Goal: Communication & Community: Answer question/provide support

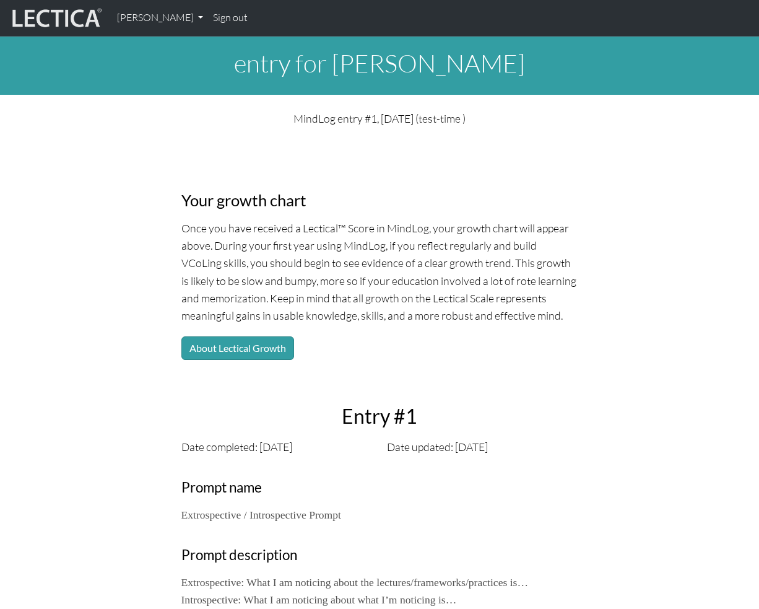
scroll to position [867, 0]
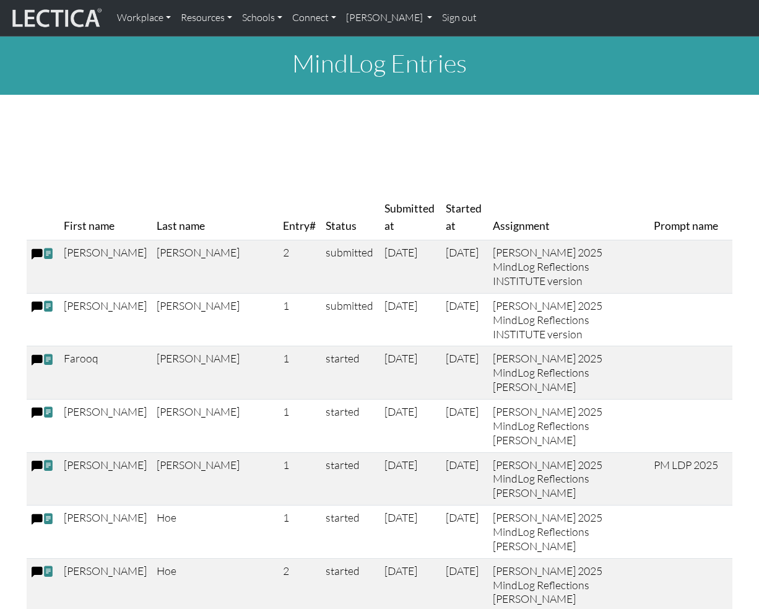
drag, startPoint x: 233, startPoint y: 232, endPoint x: 113, endPoint y: 226, distance: 120.3
click at [113, 226] on tr "First name Last name Entry# Status Submitted at Started at Assignment Prompt na…" at bounding box center [380, 217] width 706 height 45
click at [152, 228] on th "Last name" at bounding box center [215, 217] width 126 height 45
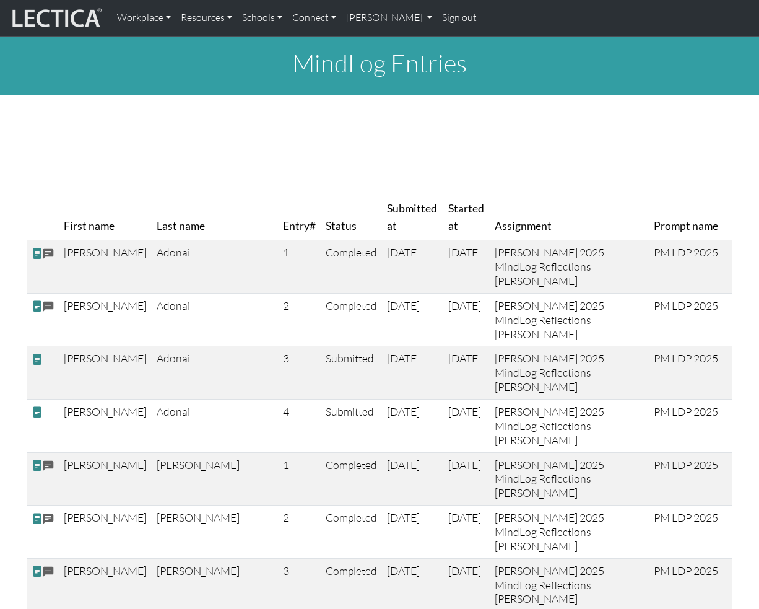
click at [551, 107] on div at bounding box center [380, 120] width 706 height 31
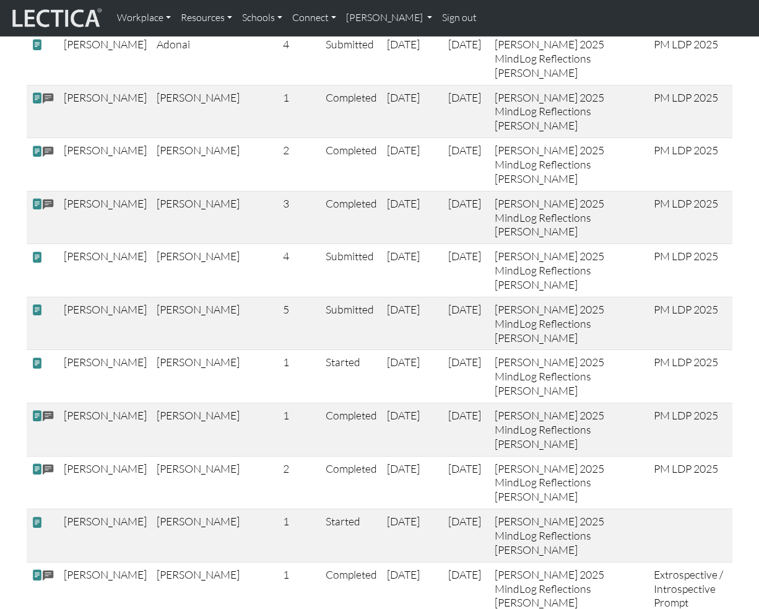
scroll to position [365, 0]
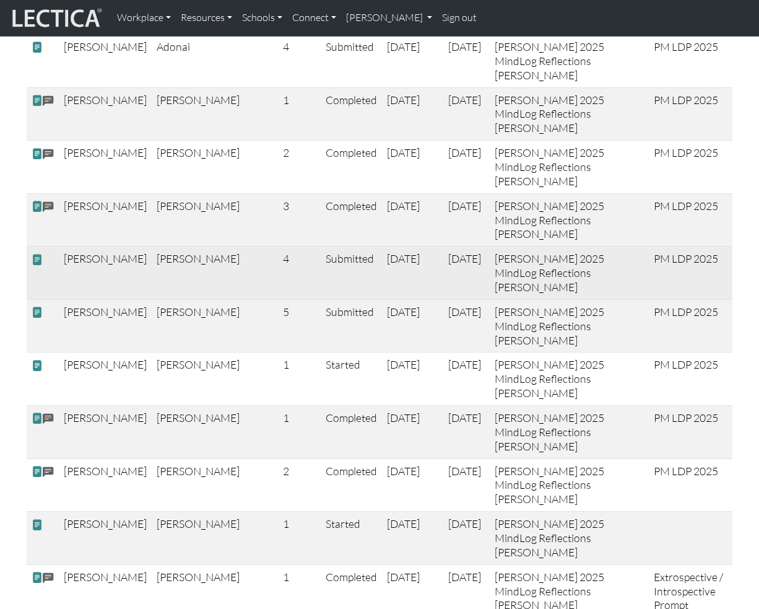
click at [76, 246] on td "[PERSON_NAME]" at bounding box center [105, 272] width 93 height 53
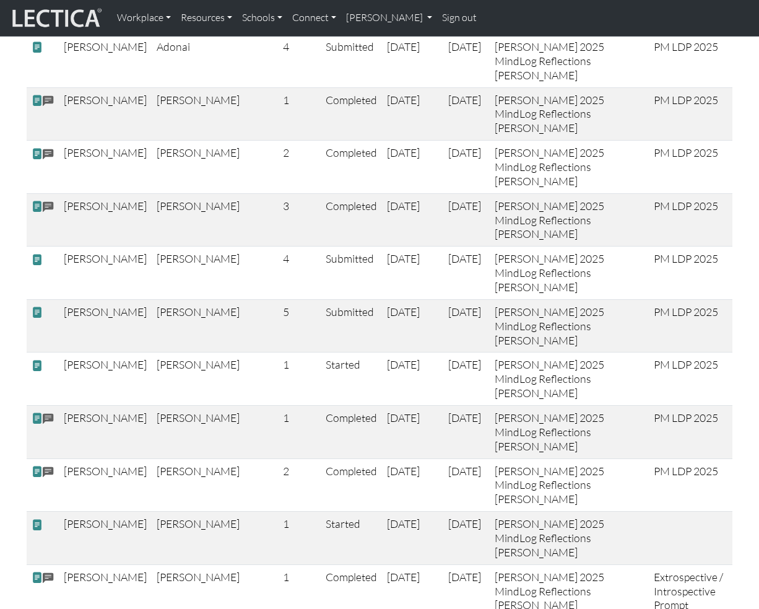
drag, startPoint x: 72, startPoint y: 448, endPoint x: 82, endPoint y: 448, distance: 10.5
copy td "[PERSON_NAME]"
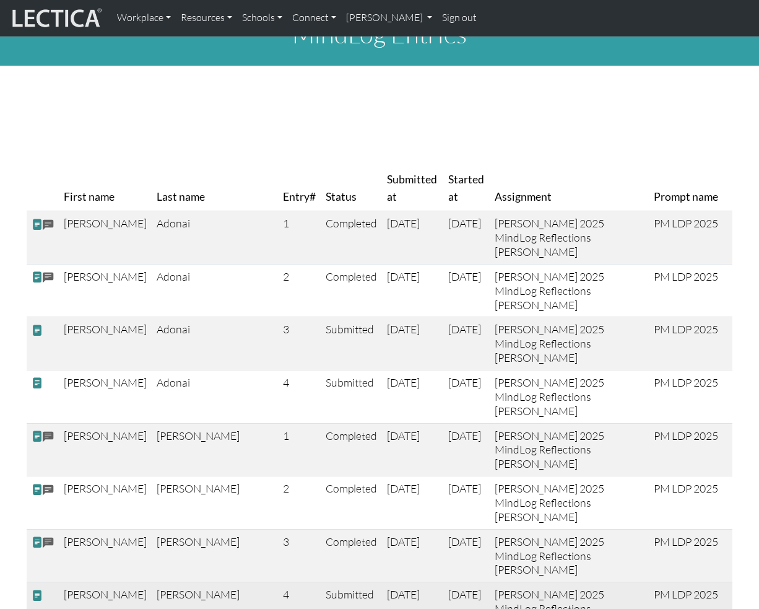
scroll to position [0, 0]
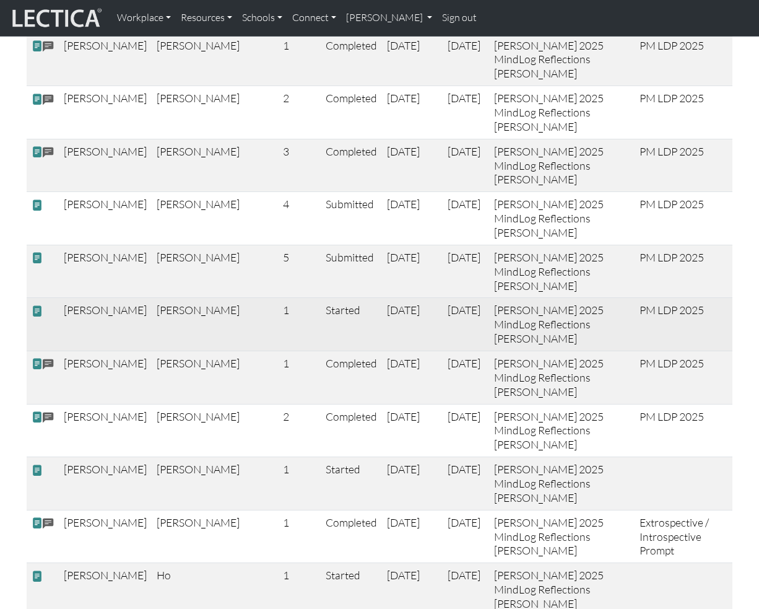
scroll to position [420, 0]
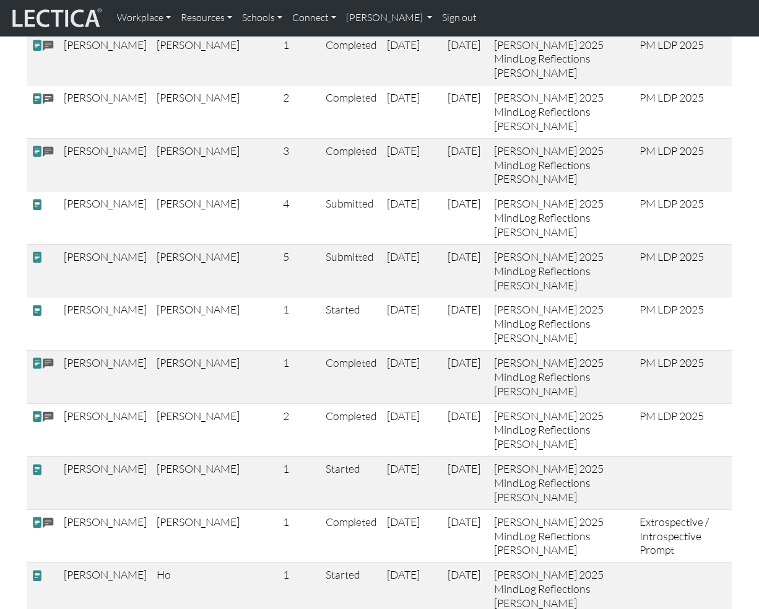
drag, startPoint x: 662, startPoint y: 431, endPoint x: 622, endPoint y: 432, distance: 40.3
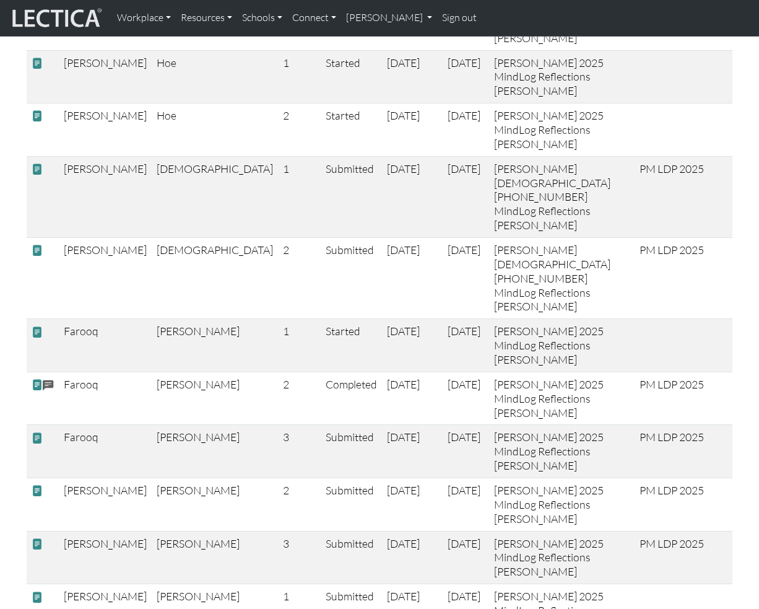
scroll to position [1039, 0]
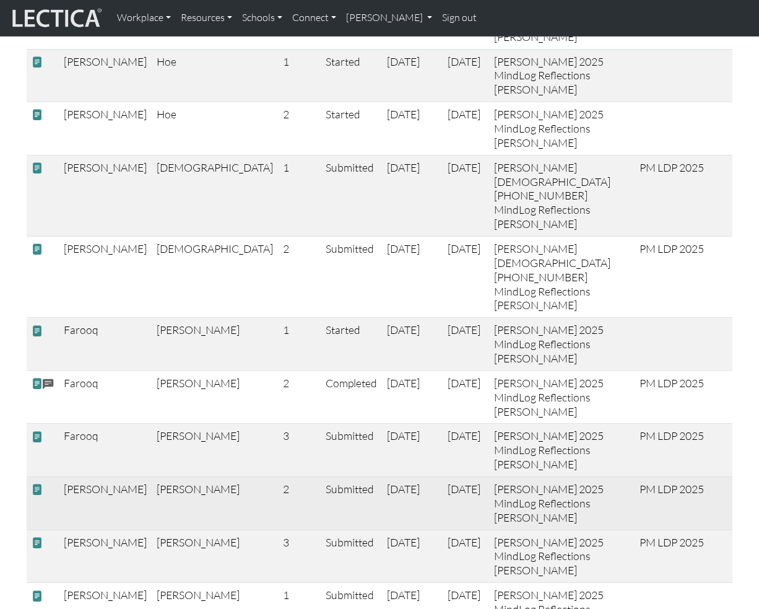
click at [39, 483] on span at bounding box center [37, 489] width 11 height 13
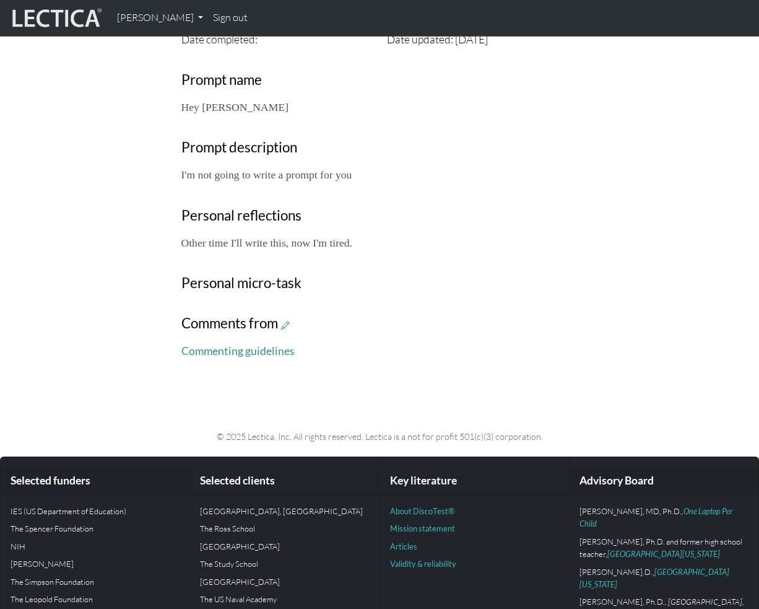
scroll to position [427, 0]
click at [288, 326] on icon at bounding box center [285, 325] width 9 height 11
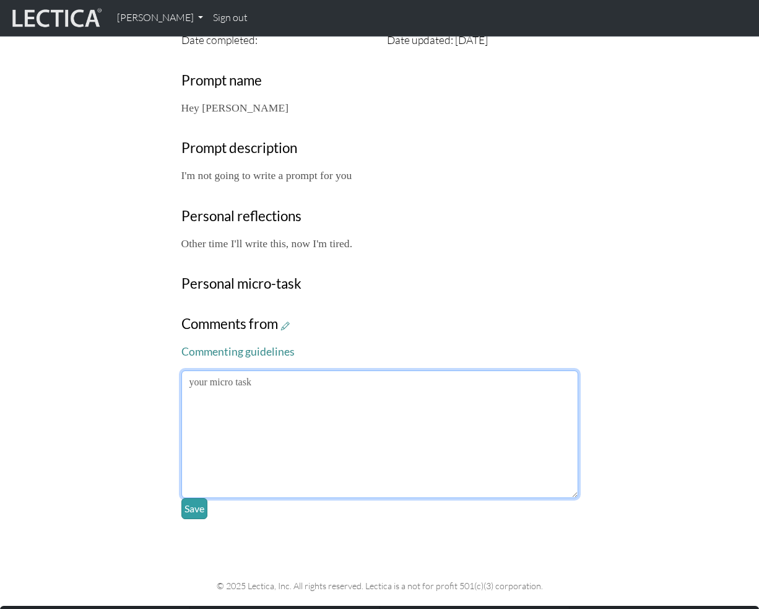
click at [331, 411] on textarea at bounding box center [379, 434] width 397 height 128
type textarea "Hi Tin-Yun Ho. Do better next time man!"
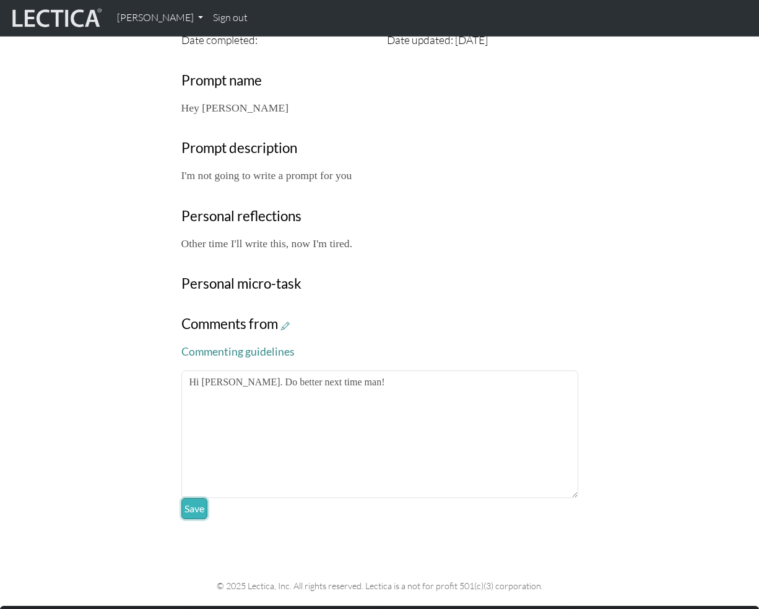
click at [195, 512] on button "Save" at bounding box center [194, 508] width 26 height 21
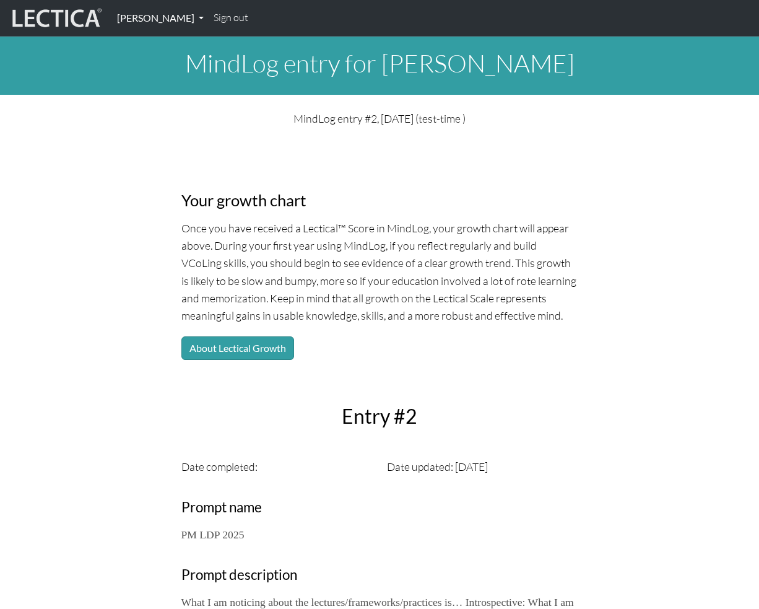
click at [178, 25] on link "[PERSON_NAME]" at bounding box center [160, 18] width 97 height 26
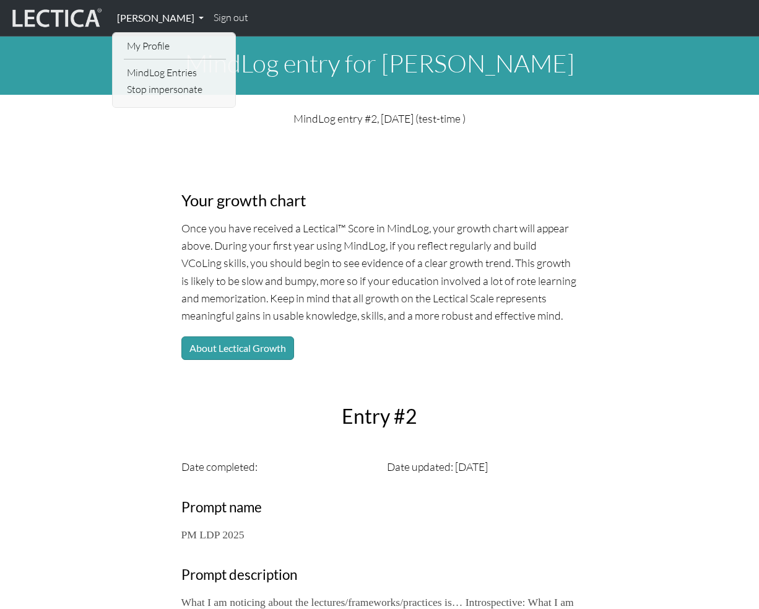
click at [172, 18] on link "[PERSON_NAME]" at bounding box center [160, 18] width 97 height 26
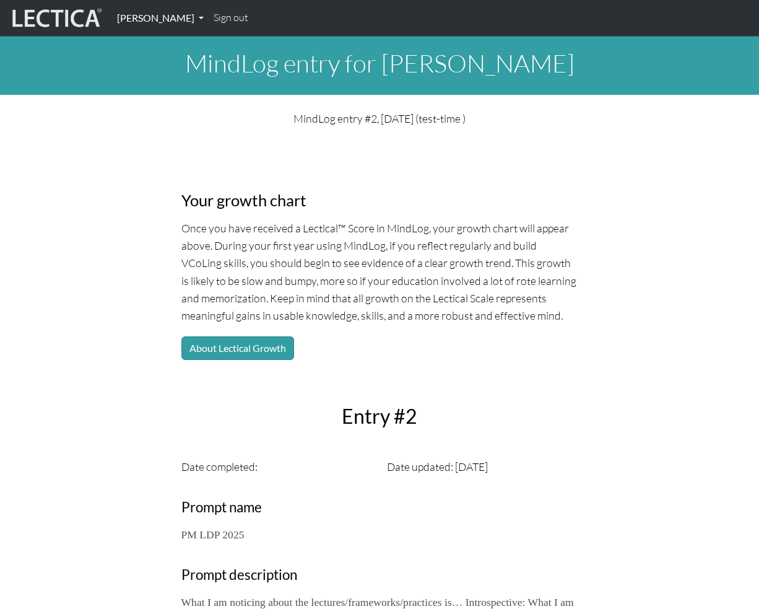
click at [172, 18] on link "[PERSON_NAME]" at bounding box center [160, 18] width 97 height 26
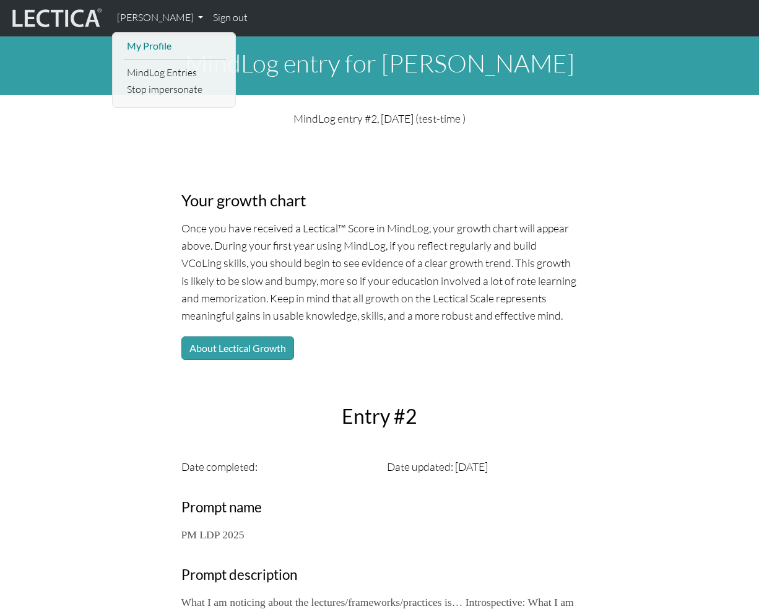
click at [155, 43] on link "My Profile" at bounding box center [175, 46] width 102 height 17
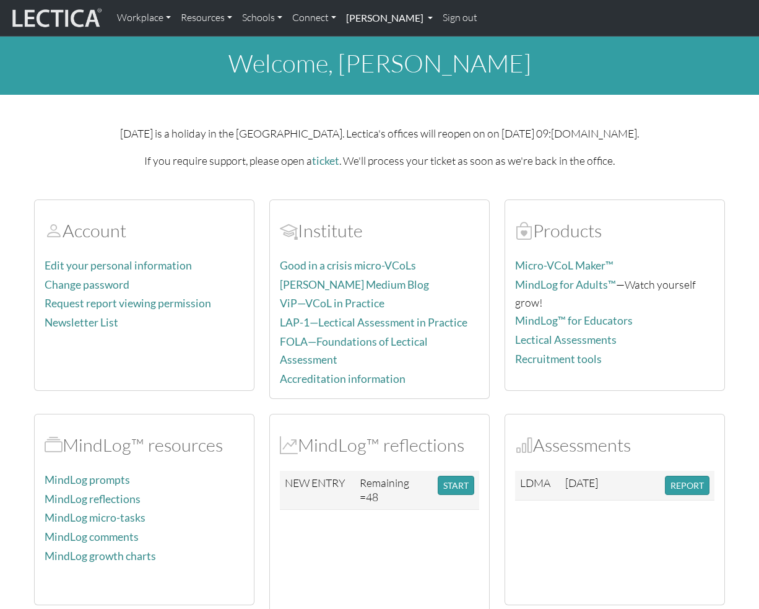
click at [377, 21] on link "[PERSON_NAME]" at bounding box center [389, 18] width 97 height 26
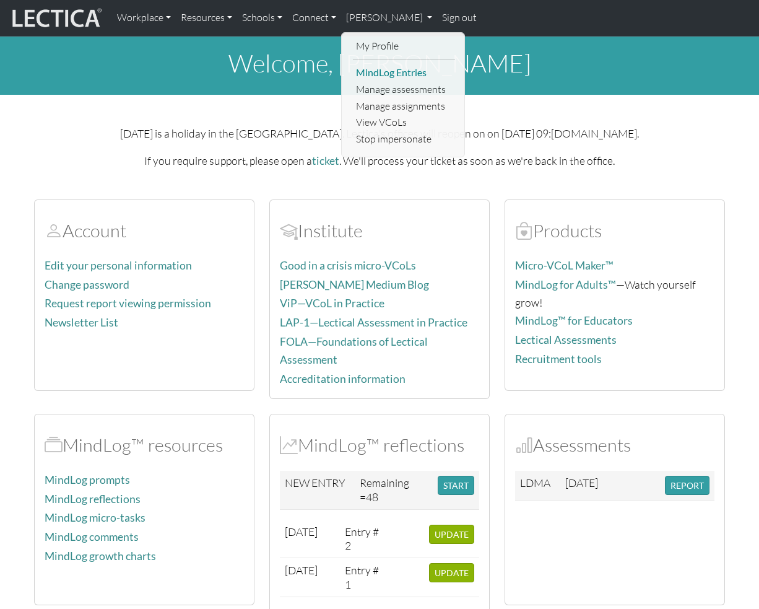
click at [401, 74] on link "MindLog Entries" at bounding box center [404, 72] width 102 height 17
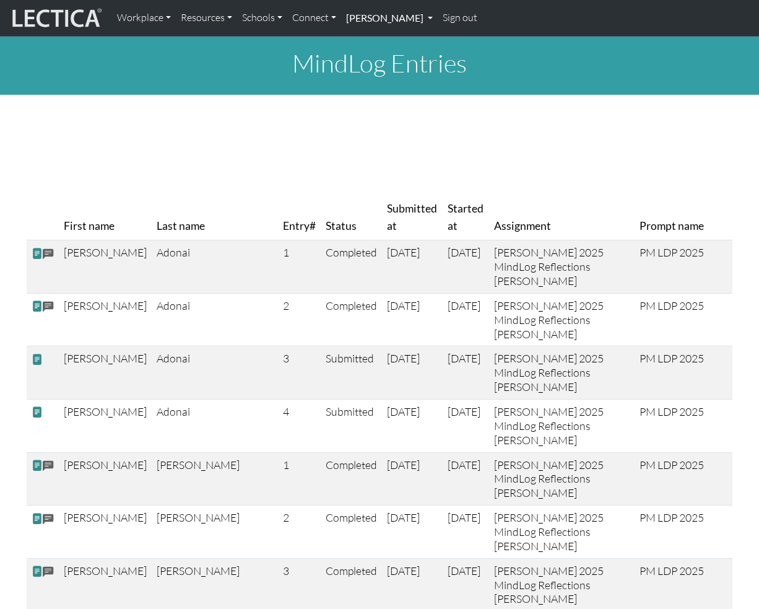
click at [401, 21] on link "[PERSON_NAME]" at bounding box center [389, 18] width 97 height 26
